Goal: Task Accomplishment & Management: Manage account settings

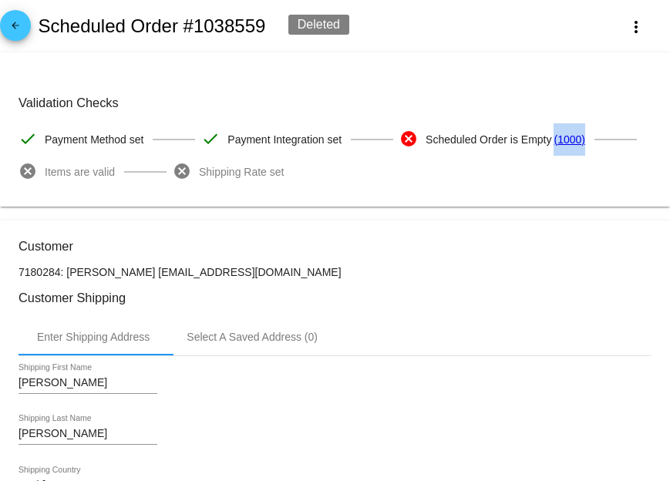
click at [357, 187] on div "Validation Checks check Payment Method set check Payment Integration set cancel…" at bounding box center [334, 142] width 633 height 92
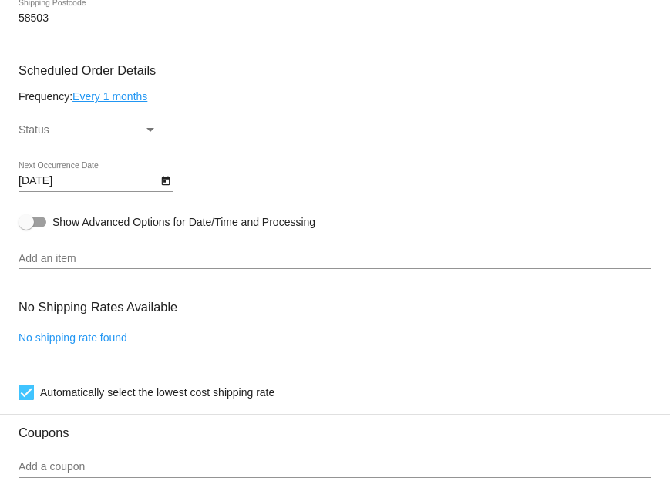
scroll to position [660, 0]
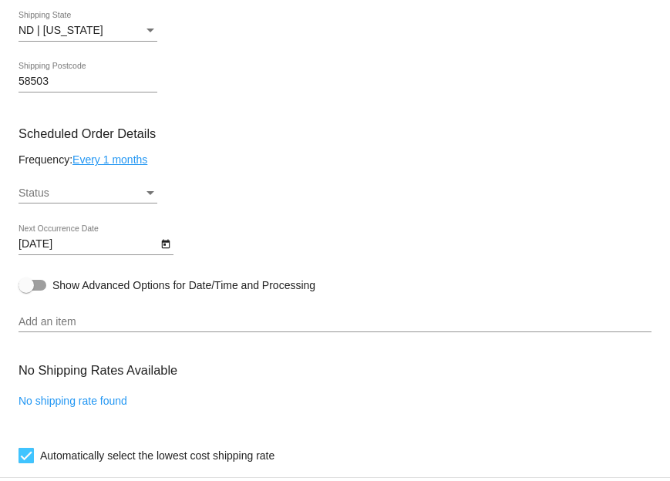
click at [164, 249] on icon "Open calendar" at bounding box center [165, 244] width 8 height 9
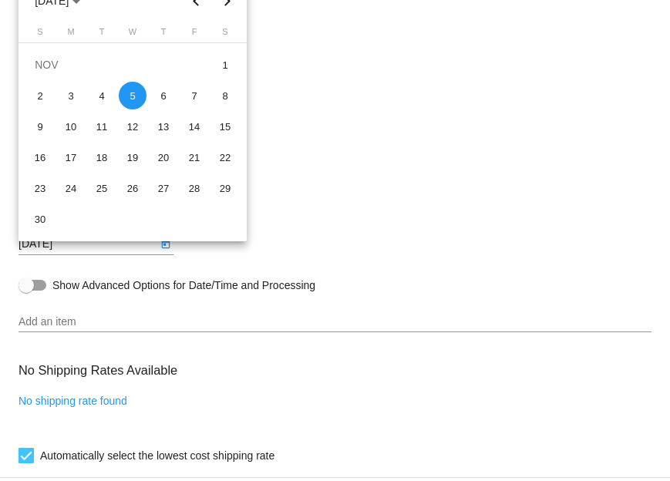
click at [356, 210] on div at bounding box center [335, 240] width 670 height 481
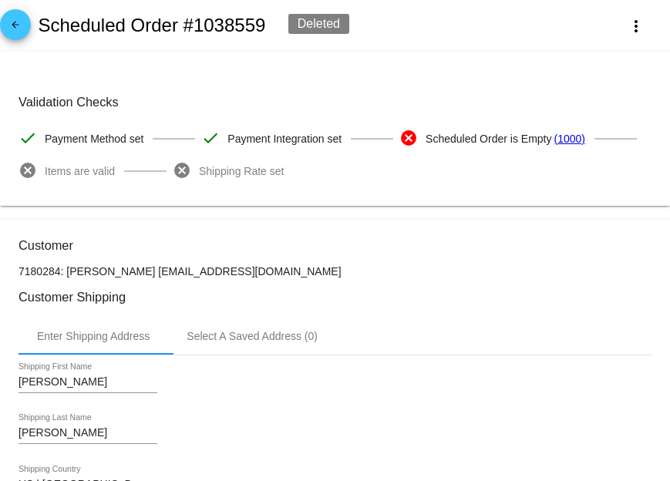
scroll to position [0, 0]
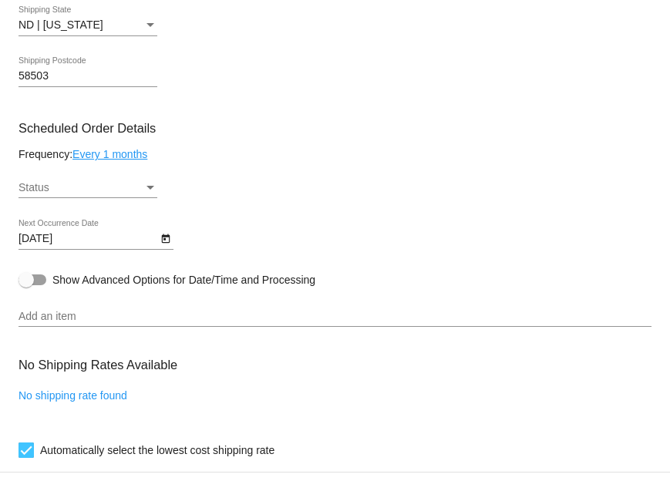
scroll to position [728, 0]
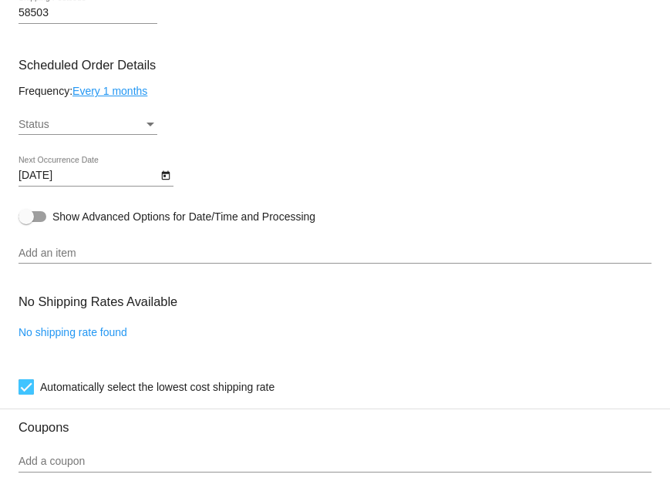
click at [29, 224] on div at bounding box center [25, 216] width 15 height 15
click at [26, 223] on input "Show Advanced Options for Date/Time and Processing" at bounding box center [25, 222] width 1 height 1
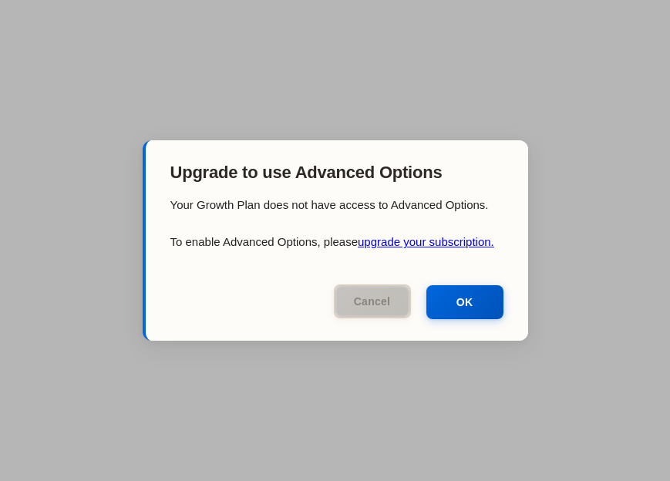
click at [362, 301] on button "Cancel" at bounding box center [372, 301] width 77 height 34
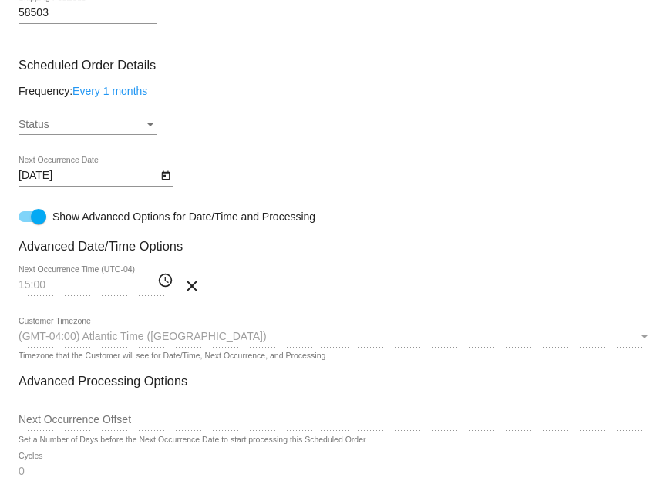
click at [44, 224] on div at bounding box center [38, 216] width 15 height 15
click at [26, 223] on input "Show Advanced Options for Date/Time and Processing" at bounding box center [25, 222] width 1 height 1
checkbox input "false"
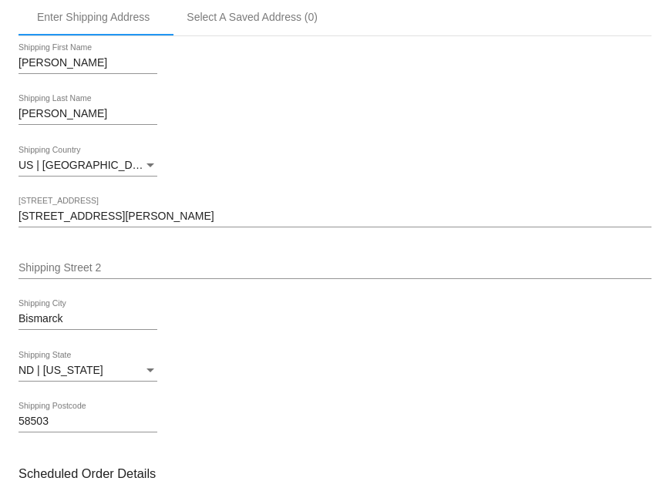
scroll to position [0, 0]
